Goal: Task Accomplishment & Management: Use online tool/utility

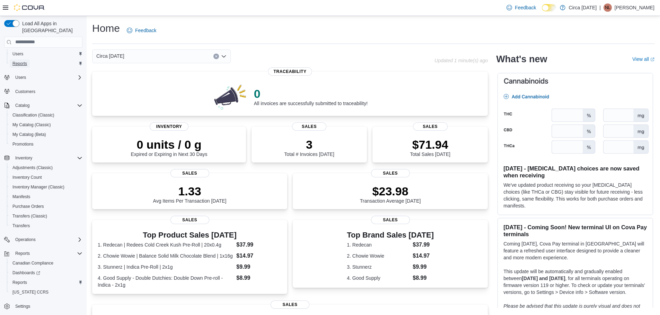
click at [23, 61] on span "Reports" at bounding box center [19, 64] width 15 height 6
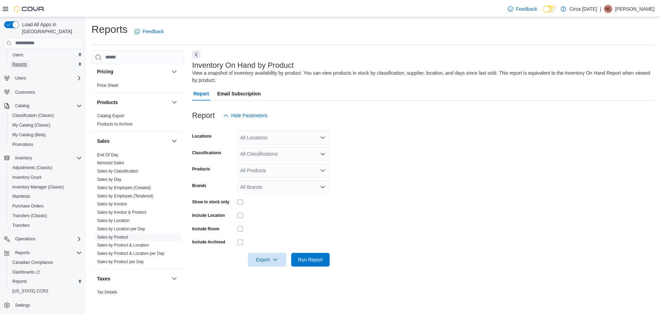
scroll to position [415, 0]
click at [113, 151] on span "End Of Day" at bounding box center [139, 154] width 88 height 8
click at [114, 152] on link "End Of Day" at bounding box center [108, 154] width 21 height 5
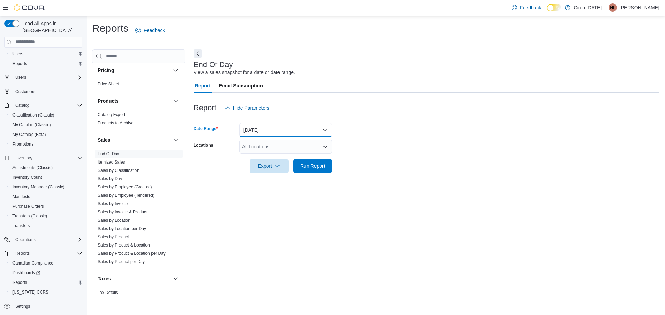
click at [267, 128] on button "Today" at bounding box center [285, 130] width 93 height 14
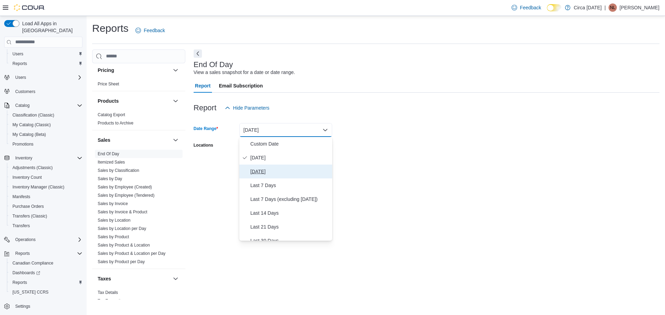
click at [266, 175] on span "Yesterday" at bounding box center [289, 172] width 79 height 8
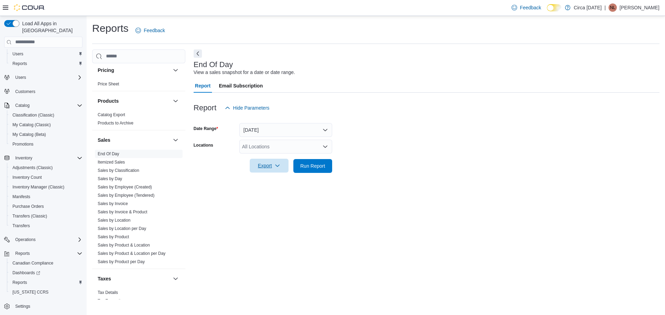
drag, startPoint x: 412, startPoint y: 143, endPoint x: 255, endPoint y: 163, distance: 158.2
click at [406, 142] on form "Date Range Yesterday Locations All Locations Export Run Report" at bounding box center [427, 144] width 466 height 58
click at [262, 145] on div "All Locations" at bounding box center [285, 147] width 93 height 14
click at [261, 168] on span "Circa 1818" at bounding box center [268, 168] width 28 height 7
drag, startPoint x: 429, startPoint y: 160, endPoint x: 389, endPoint y: 163, distance: 39.9
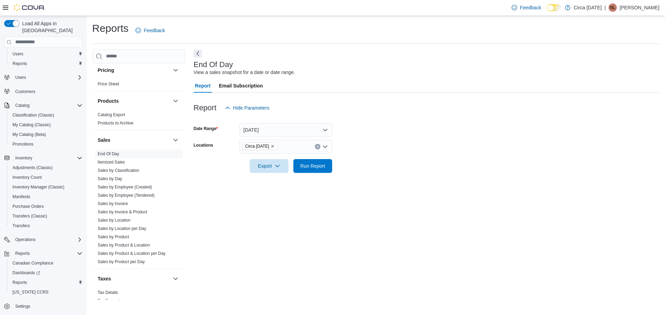
click at [424, 163] on form "Date Range Yesterday Locations Circa 1818 Export Run Report" at bounding box center [427, 144] width 466 height 58
click at [305, 165] on span "Run Report" at bounding box center [312, 165] width 25 height 7
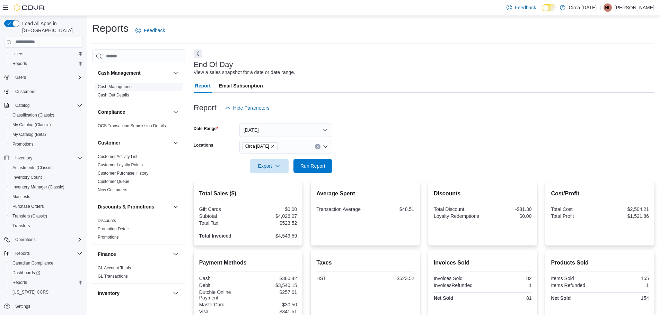
click at [109, 87] on link "Cash Management" at bounding box center [115, 86] width 35 height 5
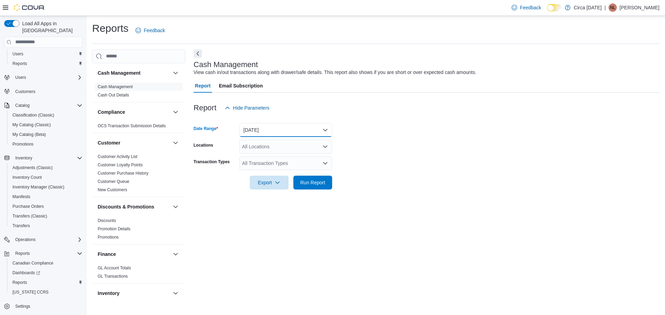
click at [252, 126] on button "Today" at bounding box center [285, 130] width 93 height 14
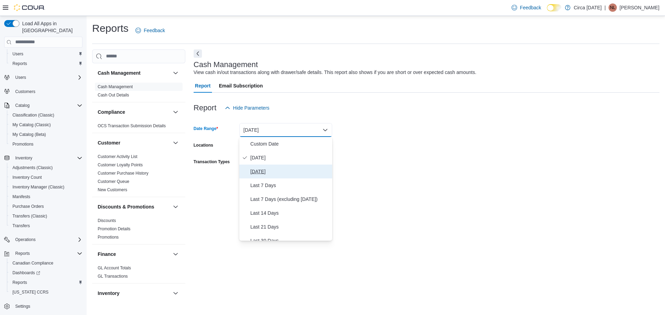
click at [259, 171] on span "Yesterday" at bounding box center [289, 172] width 79 height 8
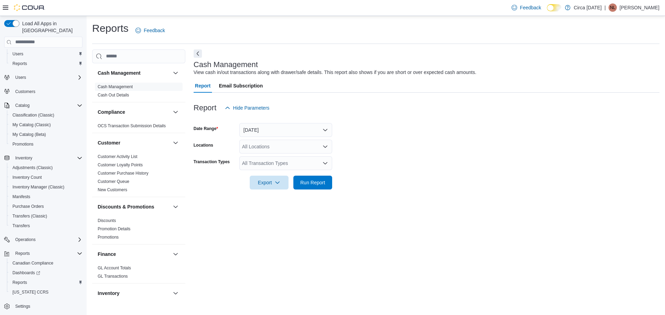
drag, startPoint x: 464, startPoint y: 143, endPoint x: 387, endPoint y: 148, distance: 76.7
click at [448, 143] on form "Date Range Yesterday Locations All Locations Transaction Types All Transaction …" at bounding box center [427, 152] width 466 height 75
click at [316, 151] on div "All Locations" at bounding box center [285, 147] width 93 height 14
click at [253, 170] on span "Choose from the following options" at bounding box center [250, 168] width 7 height 7
drag, startPoint x: 466, startPoint y: 135, endPoint x: 332, endPoint y: 171, distance: 138.6
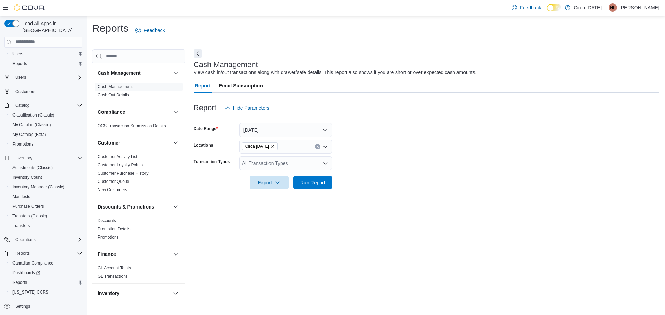
click at [453, 139] on form "Date Range Yesterday Locations Circa 1818 Transaction Types All Transaction Typ…" at bounding box center [427, 152] width 466 height 75
click at [268, 163] on div "All Transaction Types" at bounding box center [285, 163] width 93 height 14
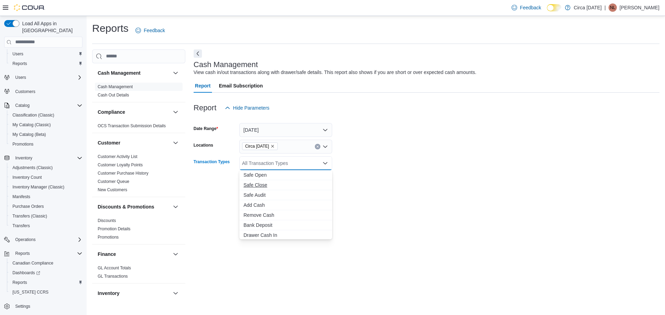
click at [260, 187] on span "Safe Close" at bounding box center [285, 185] width 84 height 7
click at [504, 129] on form "Date Range Yesterday Locations Circa 1818 Transaction Types Safe Close Combo bo…" at bounding box center [427, 152] width 466 height 75
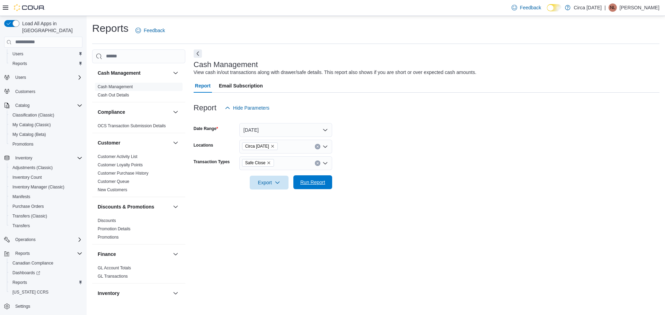
click at [312, 182] on span "Run Report" at bounding box center [312, 182] width 25 height 7
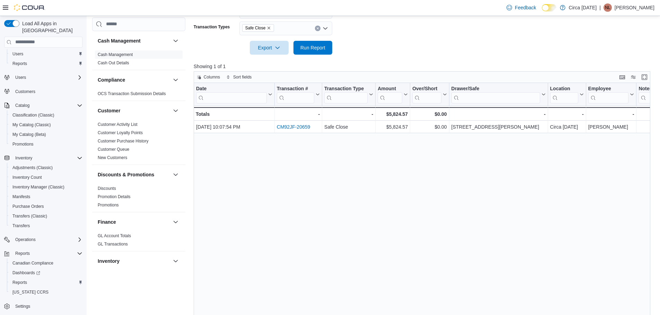
scroll to position [138, 0]
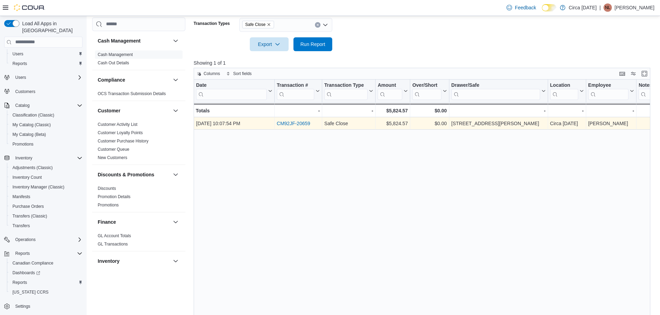
click at [304, 123] on link "CM92JF-20659" at bounding box center [294, 124] width 34 height 6
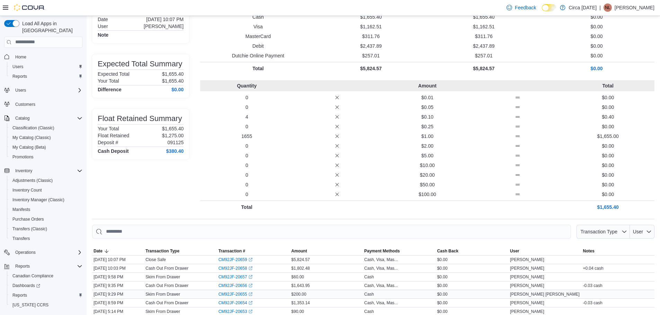
scroll to position [104, 0]
